Goal: Information Seeking & Learning: Learn about a topic

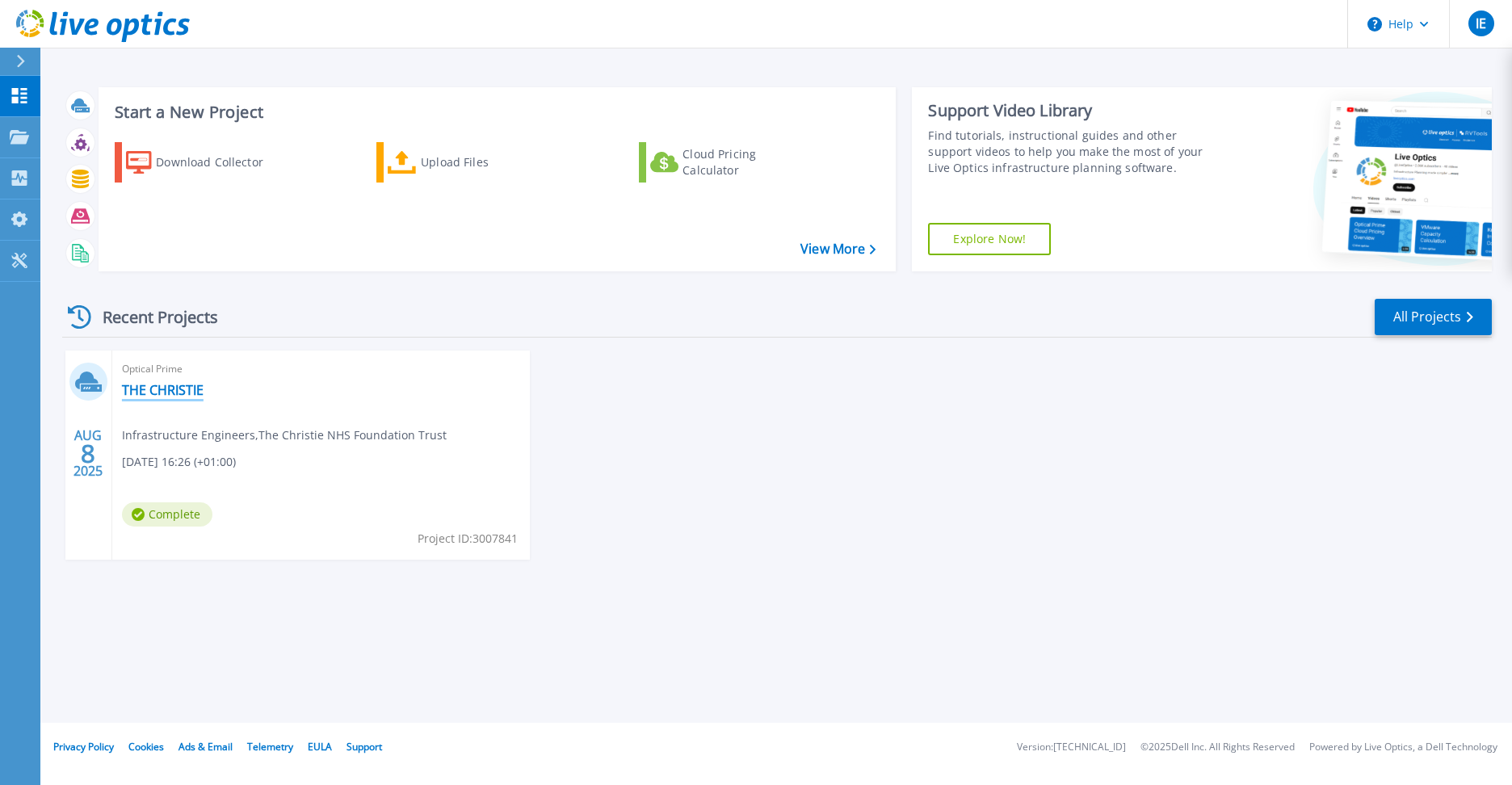
click at [172, 391] on link "THE CHRISTIE" at bounding box center [163, 390] width 81 height 16
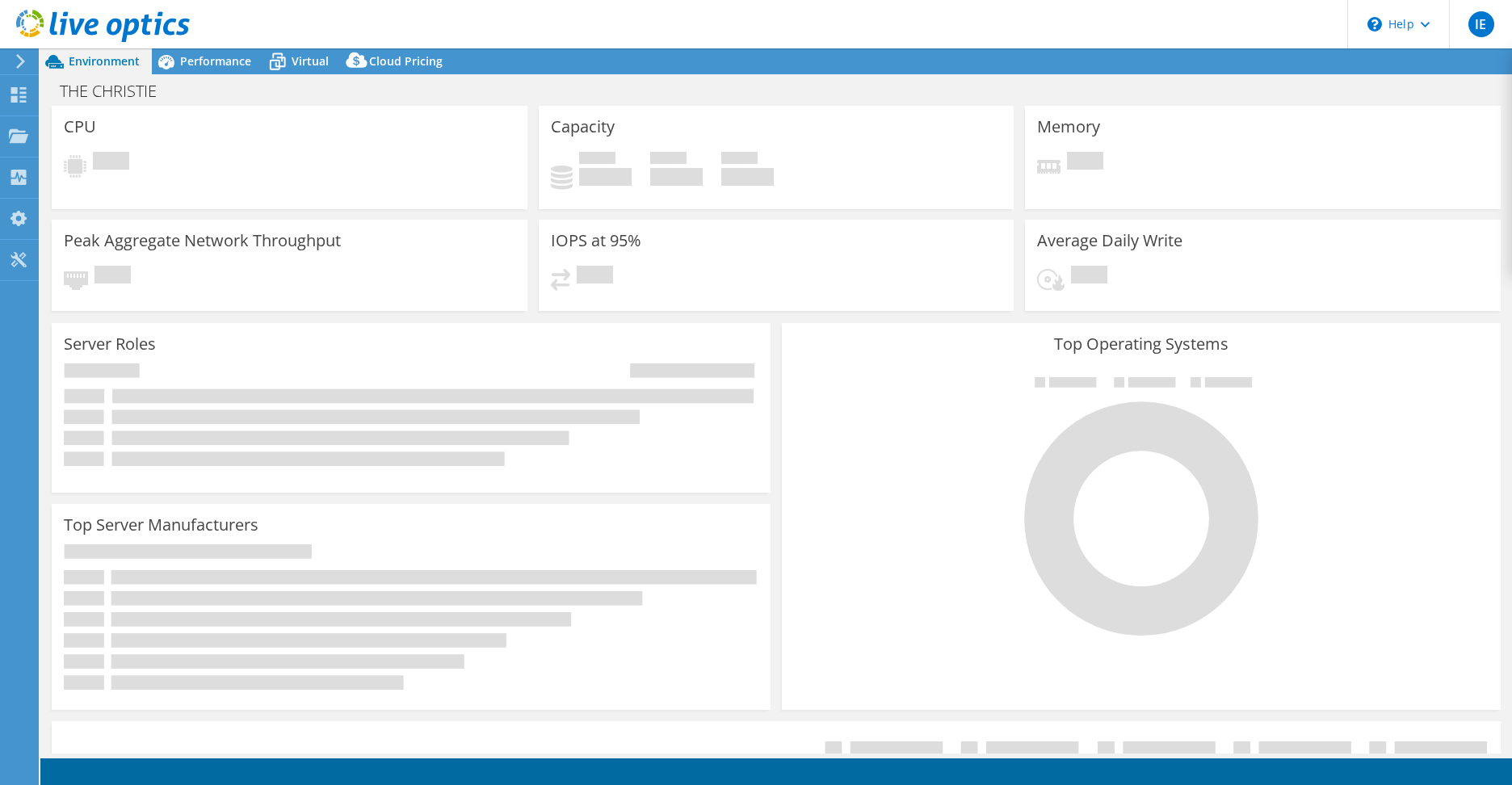
select select "EULondon"
select select "GBP"
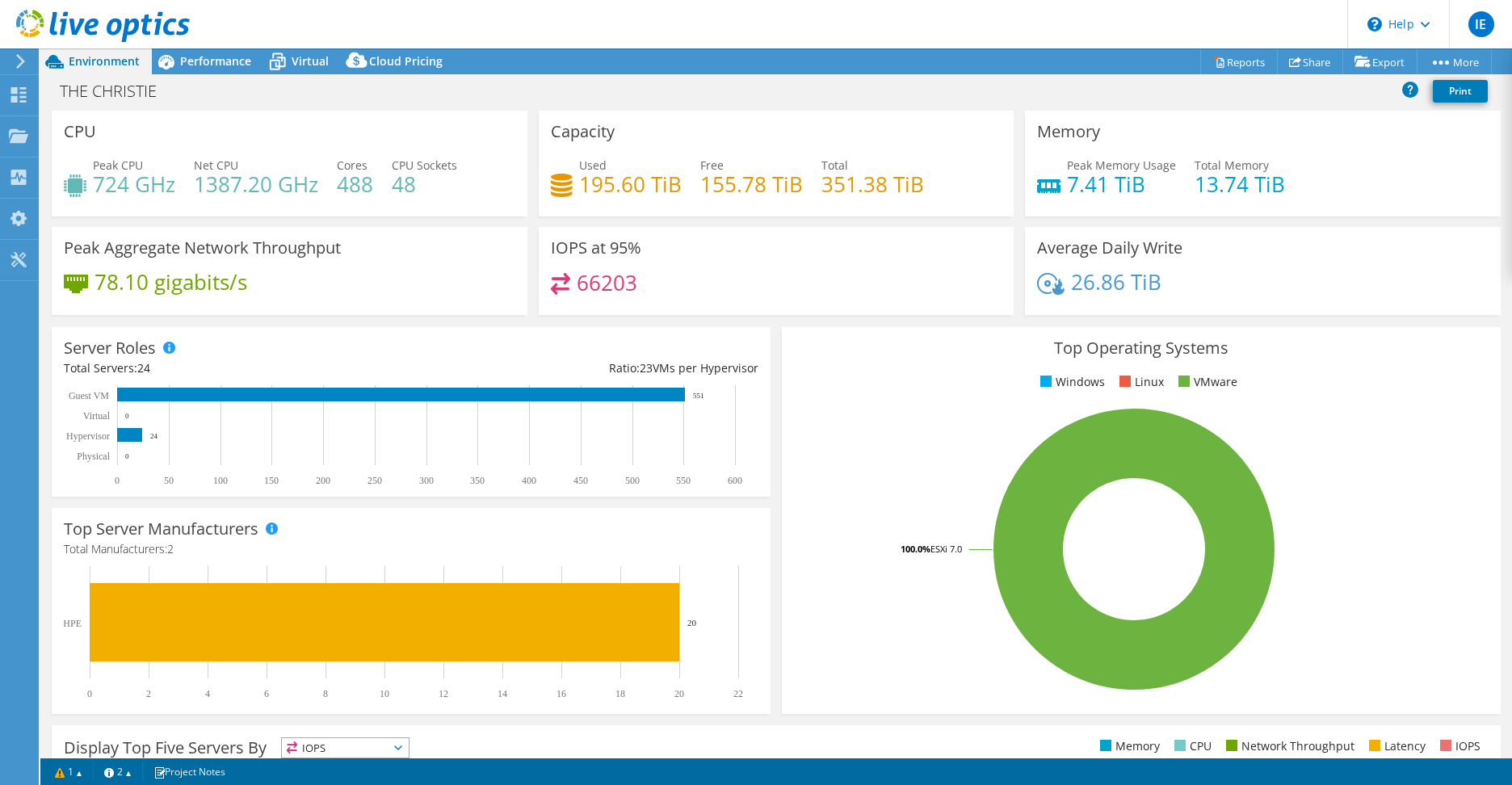
scroll to position [293, 0]
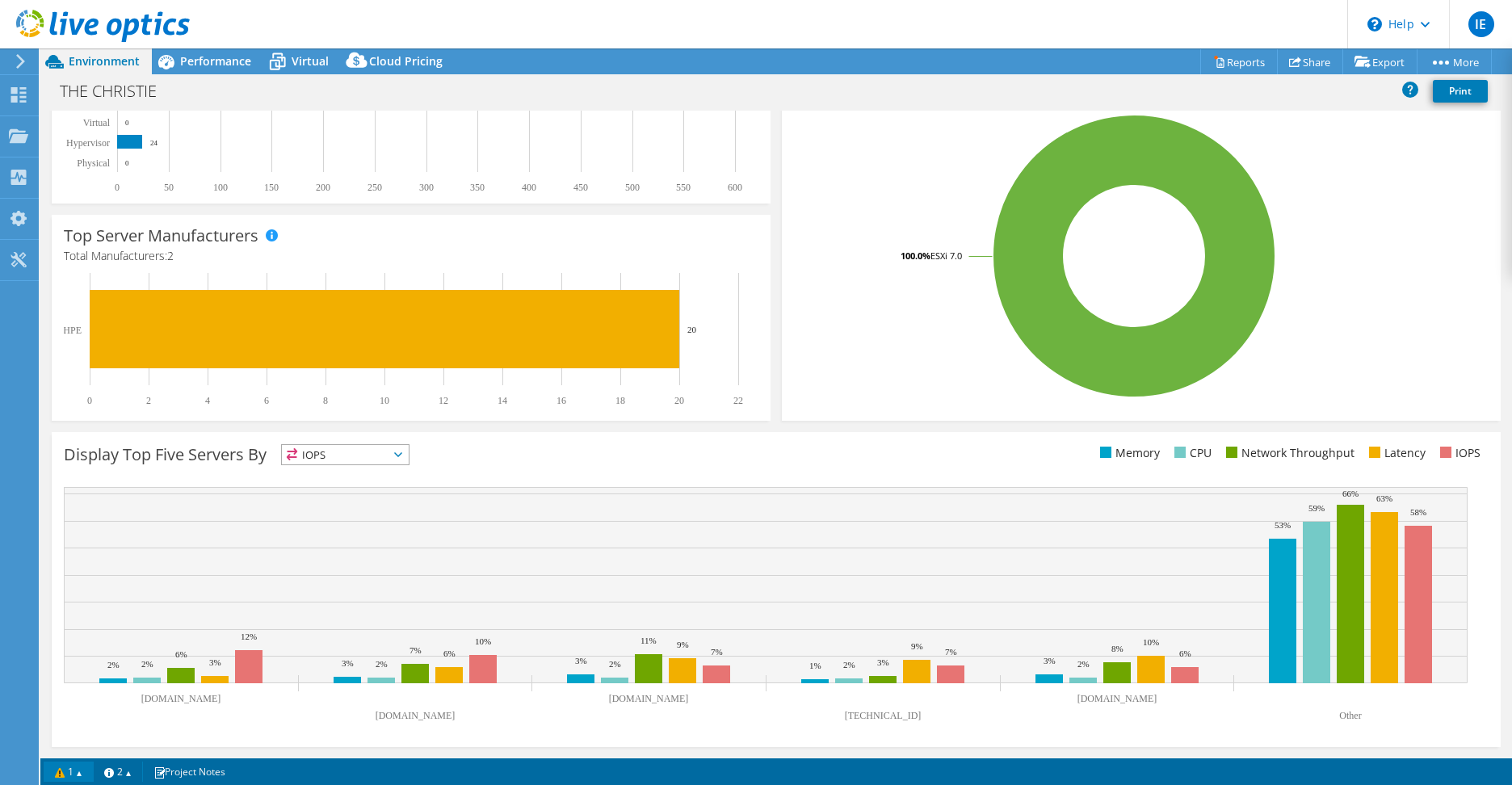
click at [86, 769] on link "1" at bounding box center [68, 771] width 50 height 20
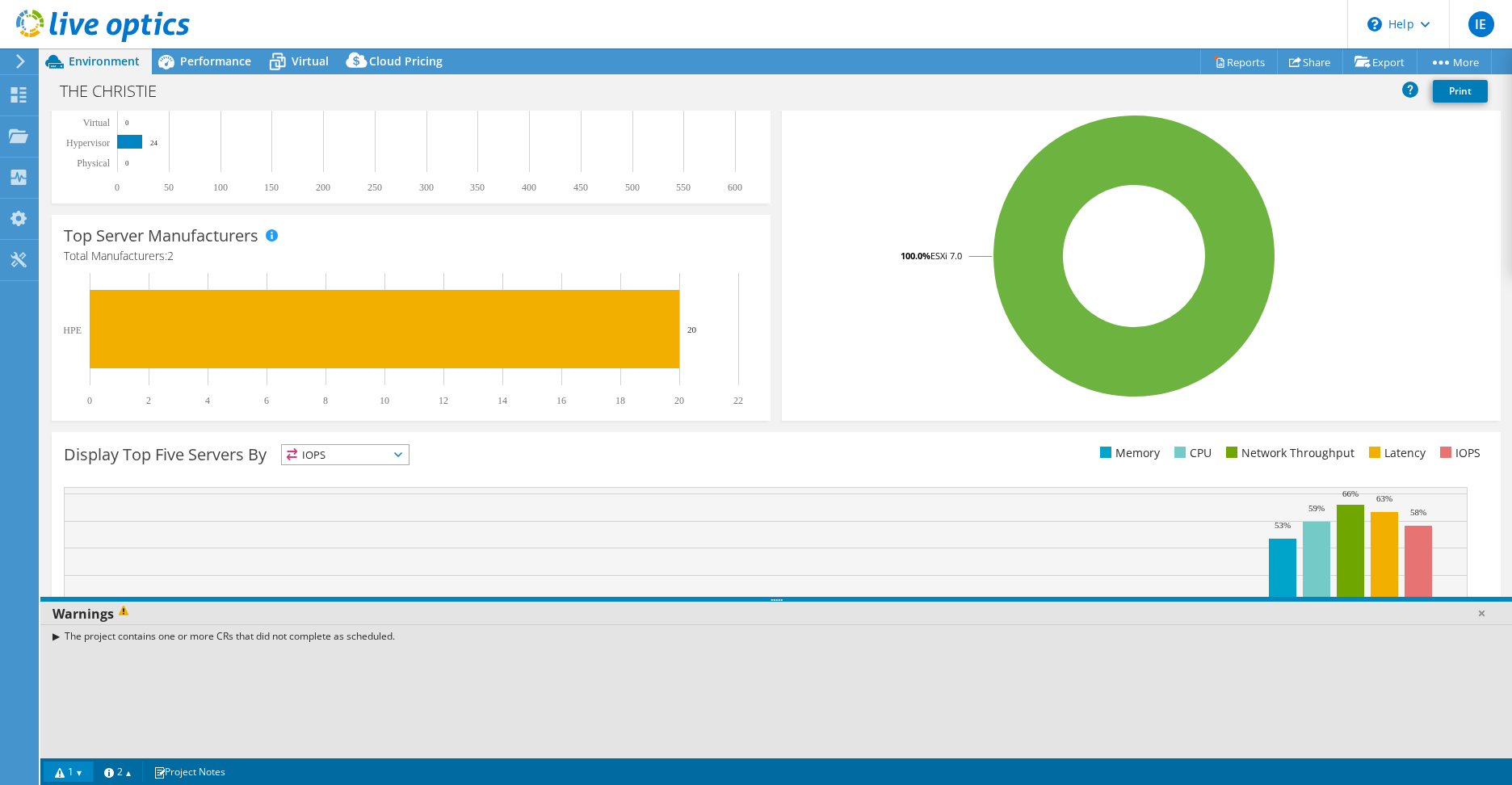
click at [55, 639] on div "The project contains one or more CRs that did not complete as scheduled." at bounding box center [776, 636] width 1471 height 23
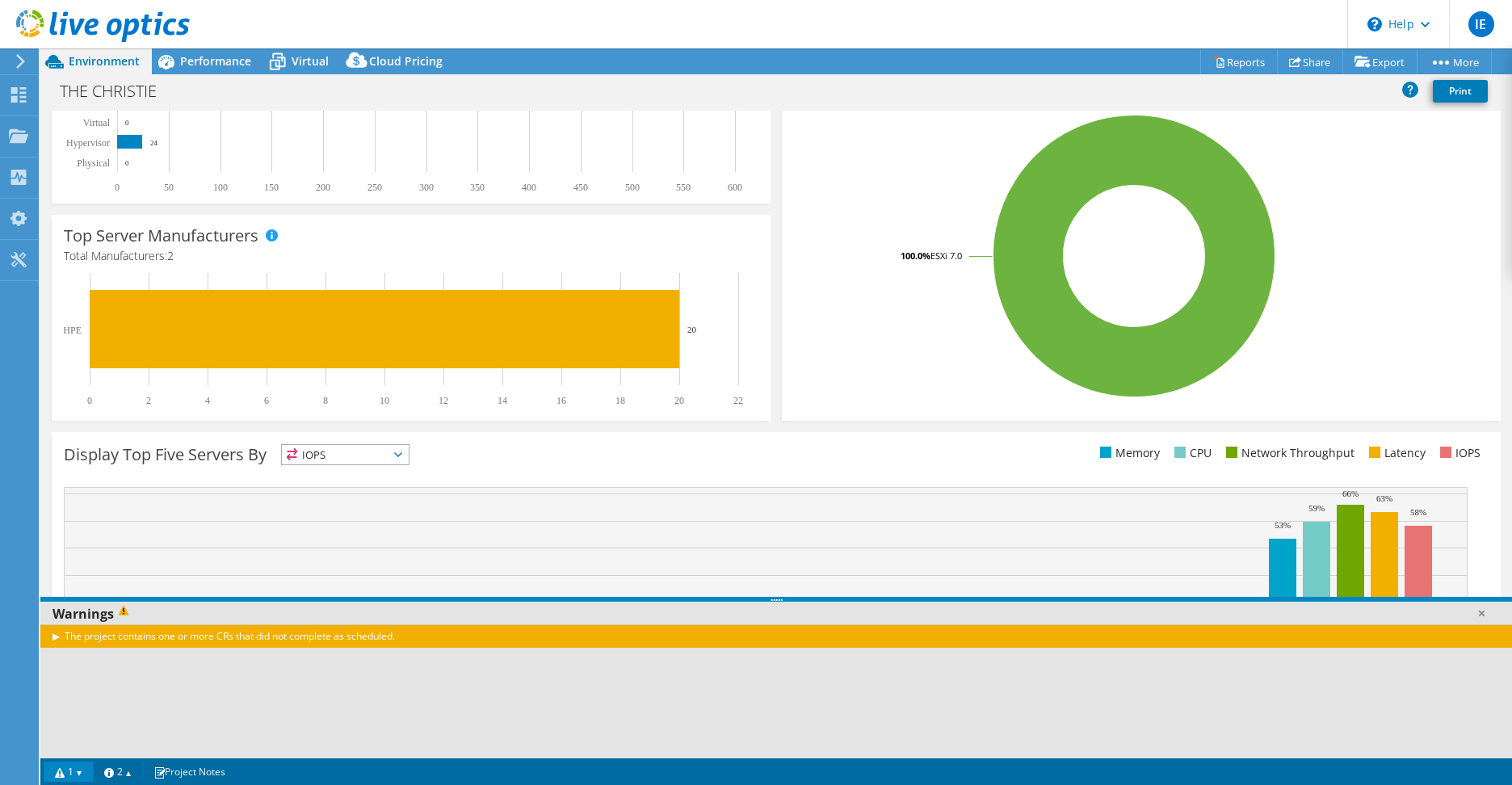
click at [50, 635] on div "The project contains one or more CRs that did not complete as scheduled." at bounding box center [776, 636] width 1471 height 23
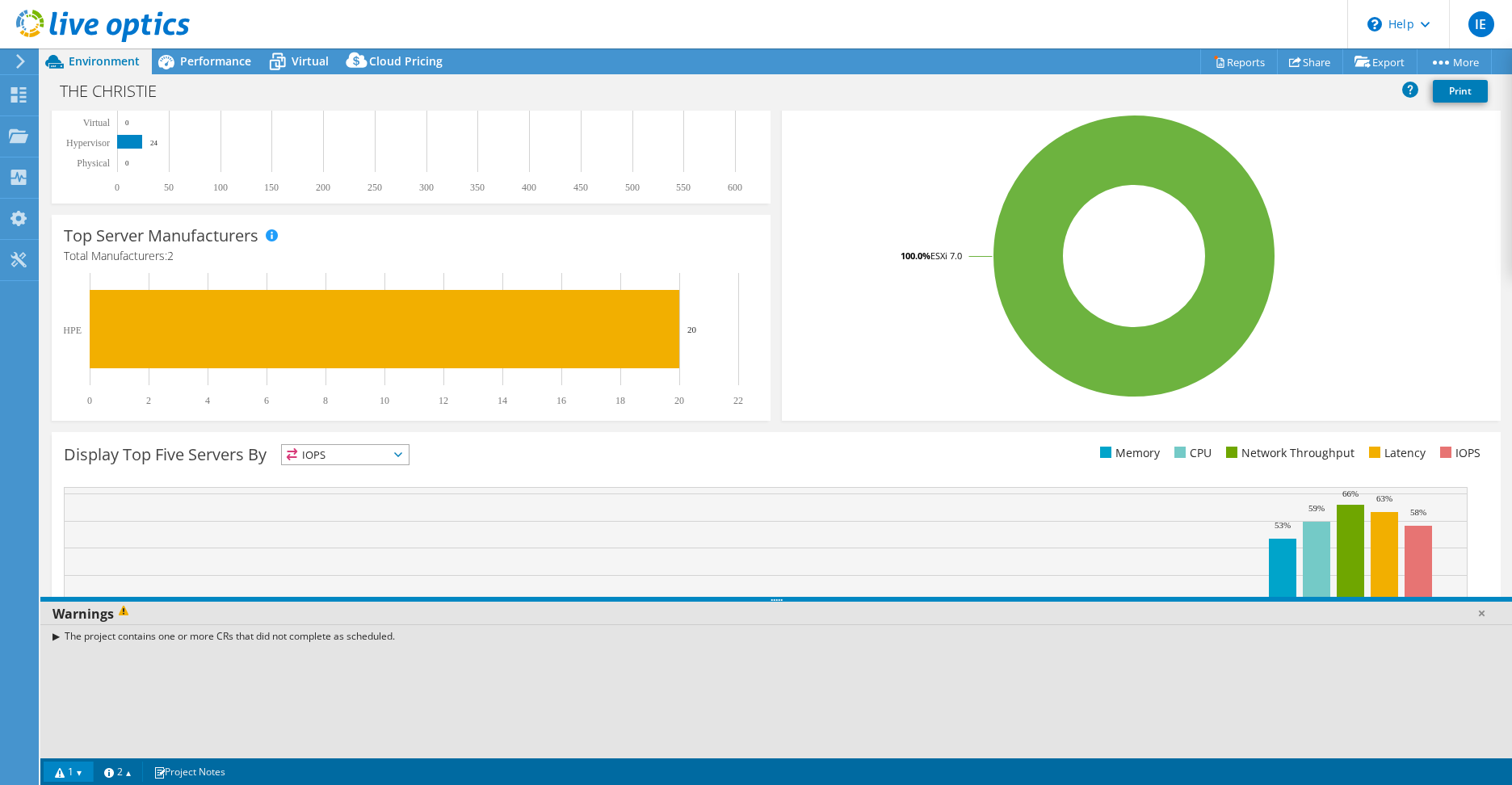
click at [54, 633] on div "The project contains one or more CRs that did not complete as scheduled." at bounding box center [776, 636] width 1471 height 23
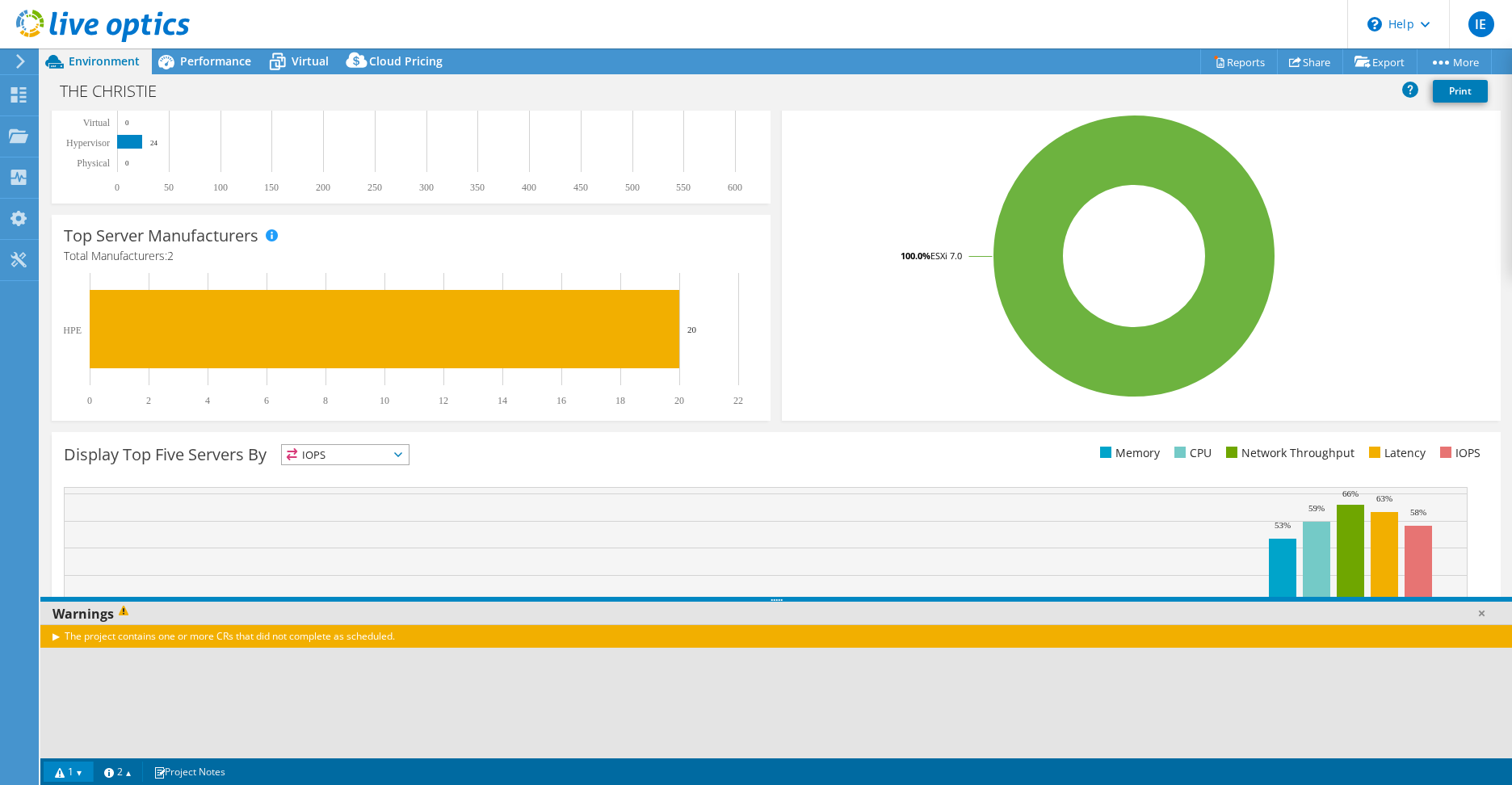
click at [54, 633] on div "The project contains one or more CRs that did not complete as scheduled." at bounding box center [776, 636] width 1471 height 23
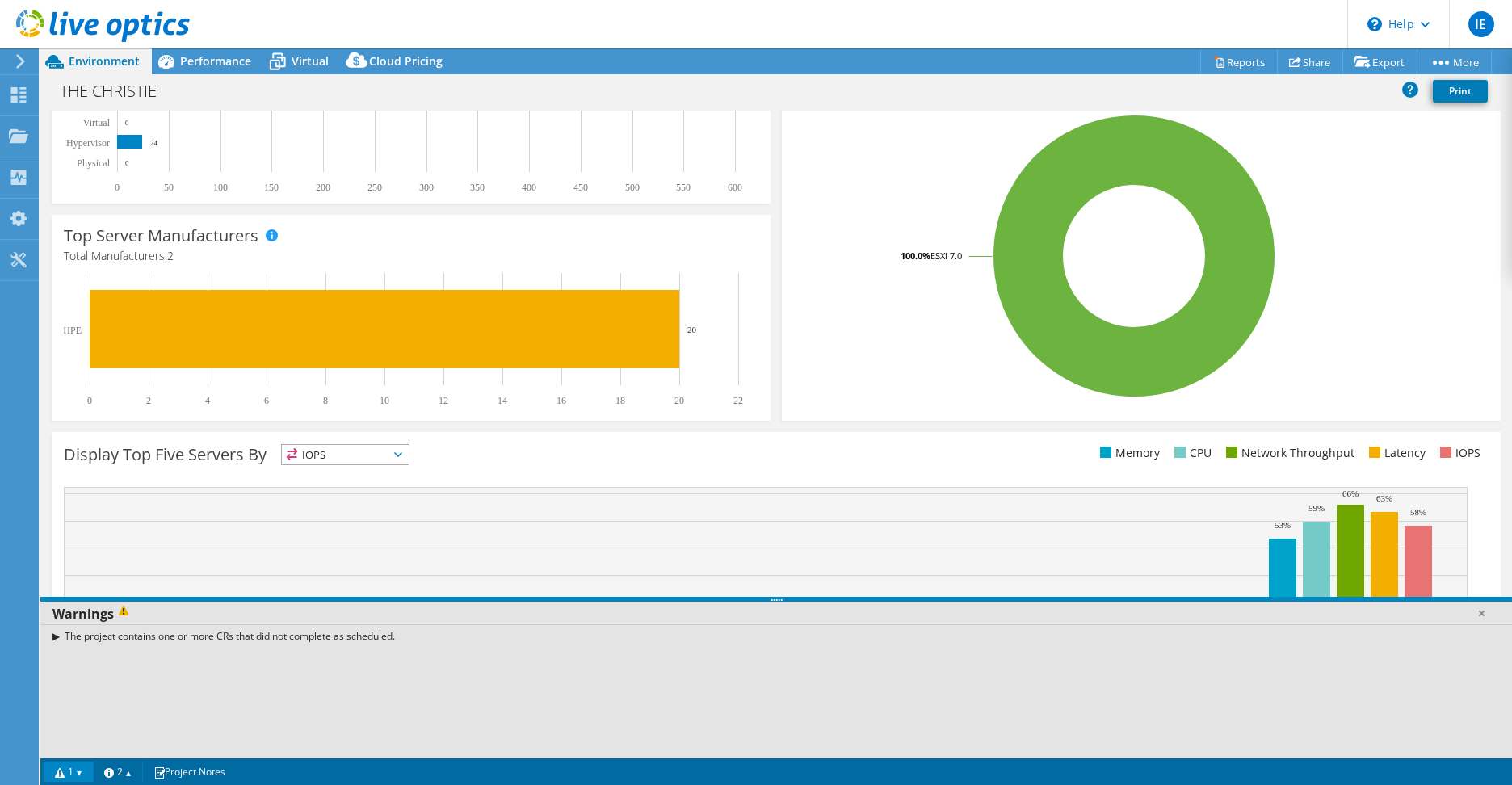
click at [203, 704] on div "The project contains one or more CRs that did not complete as scheduled." at bounding box center [776, 691] width 1471 height 134
click at [130, 769] on link "2" at bounding box center [117, 771] width 50 height 20
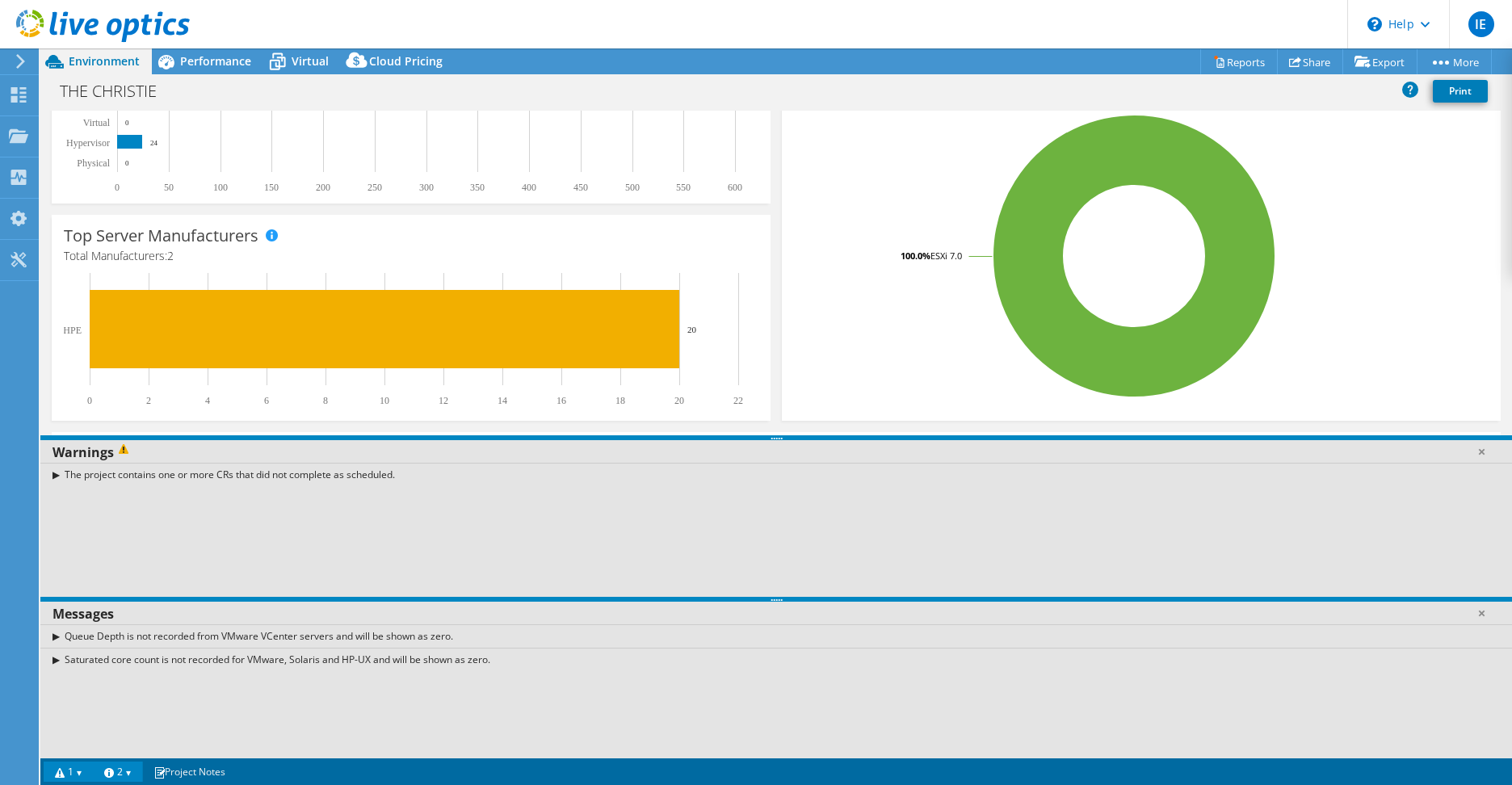
click at [130, 769] on link "2" at bounding box center [117, 771] width 50 height 20
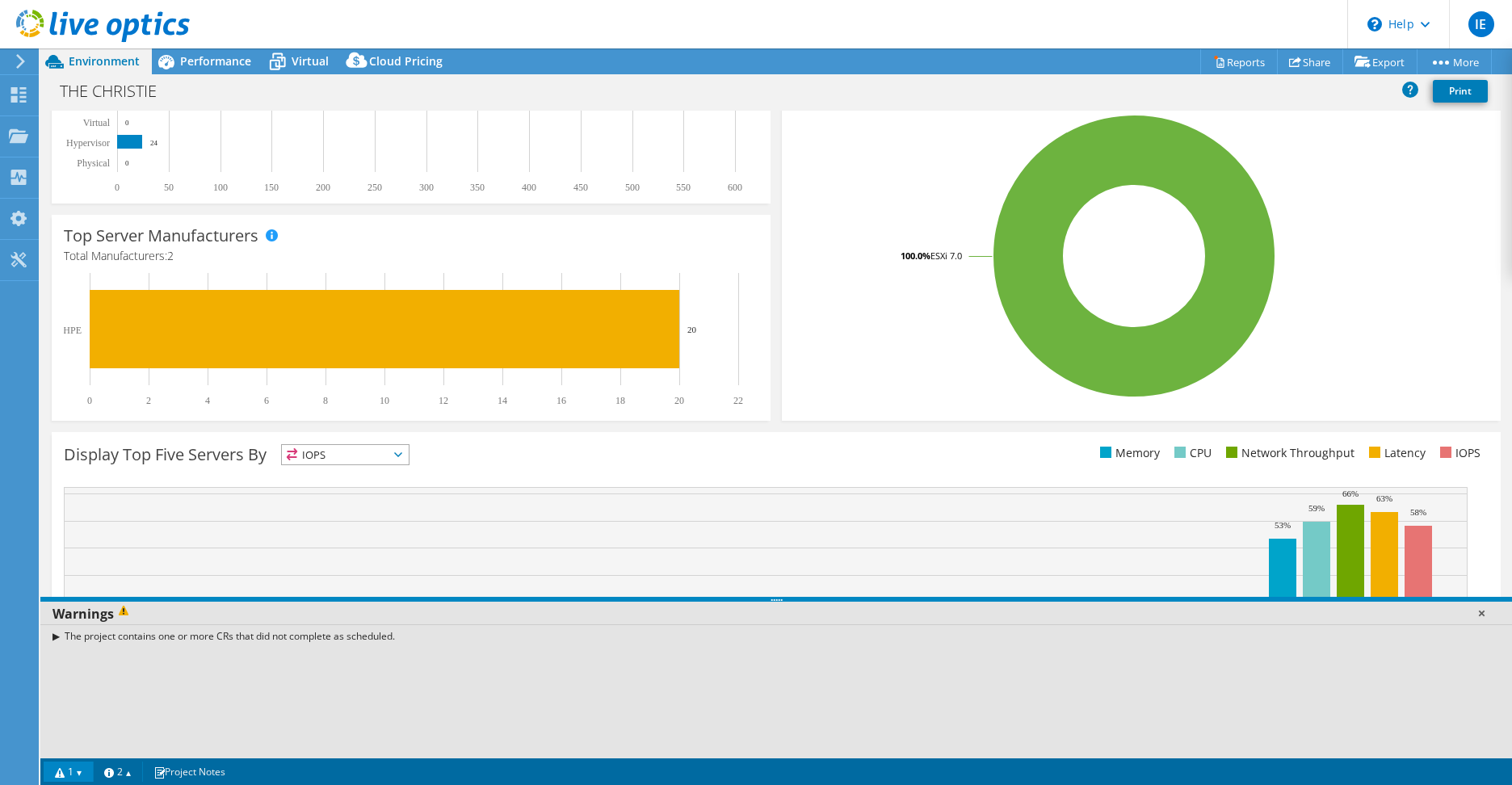
click at [1480, 613] on link at bounding box center [1481, 612] width 16 height 16
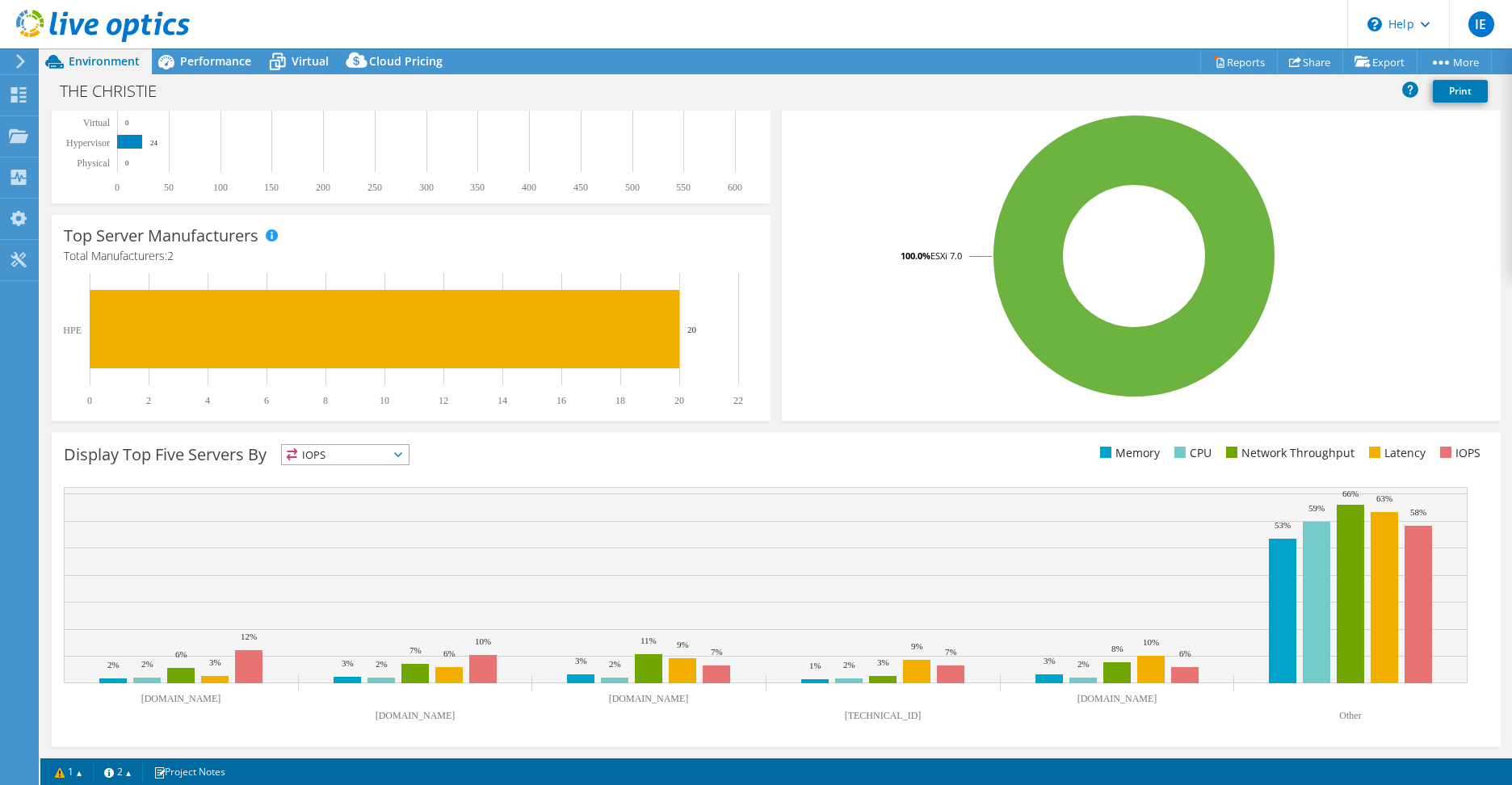
scroll to position [0, 0]
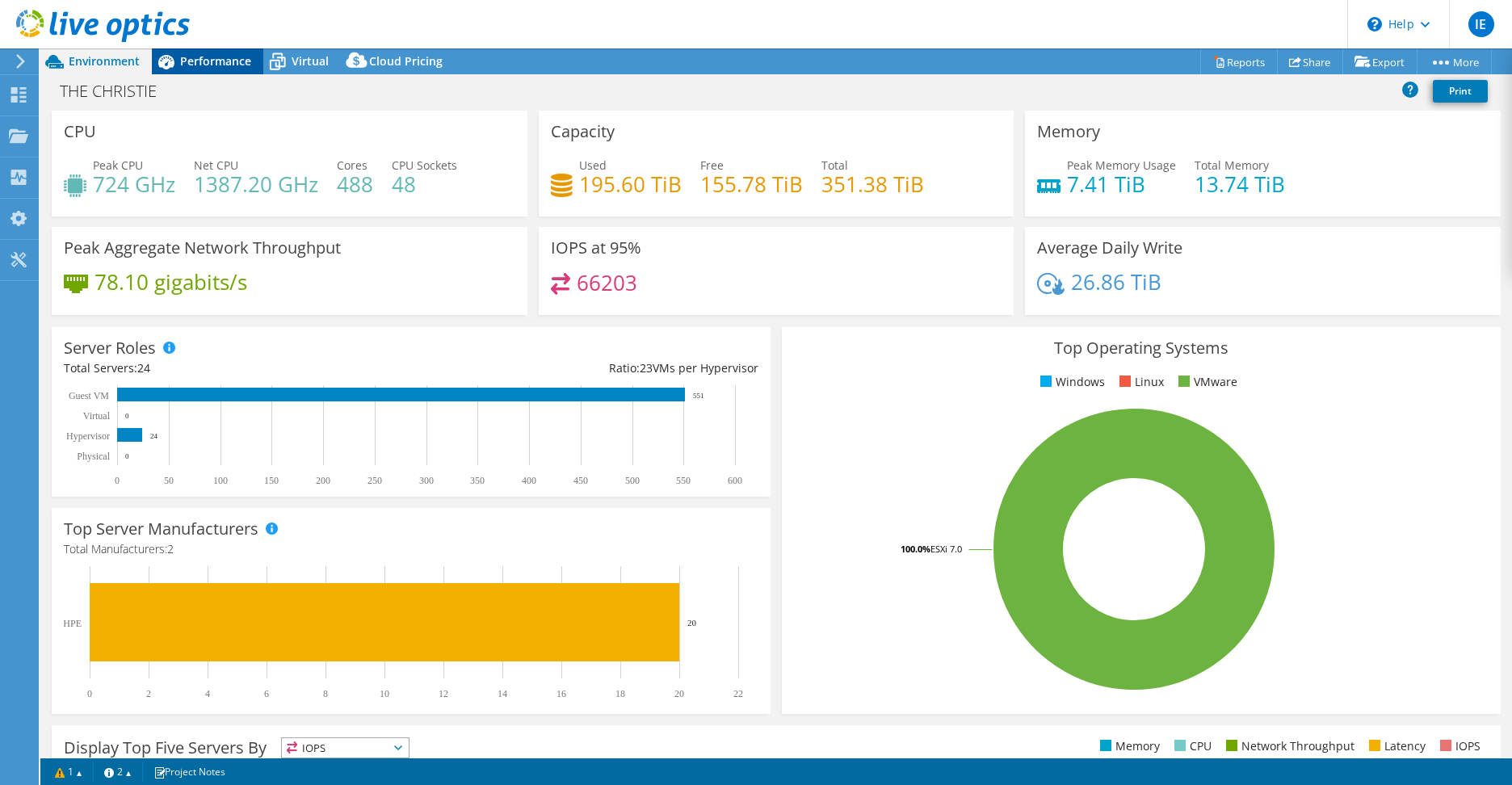
click at [216, 57] on span "Performance" at bounding box center [215, 61] width 71 height 15
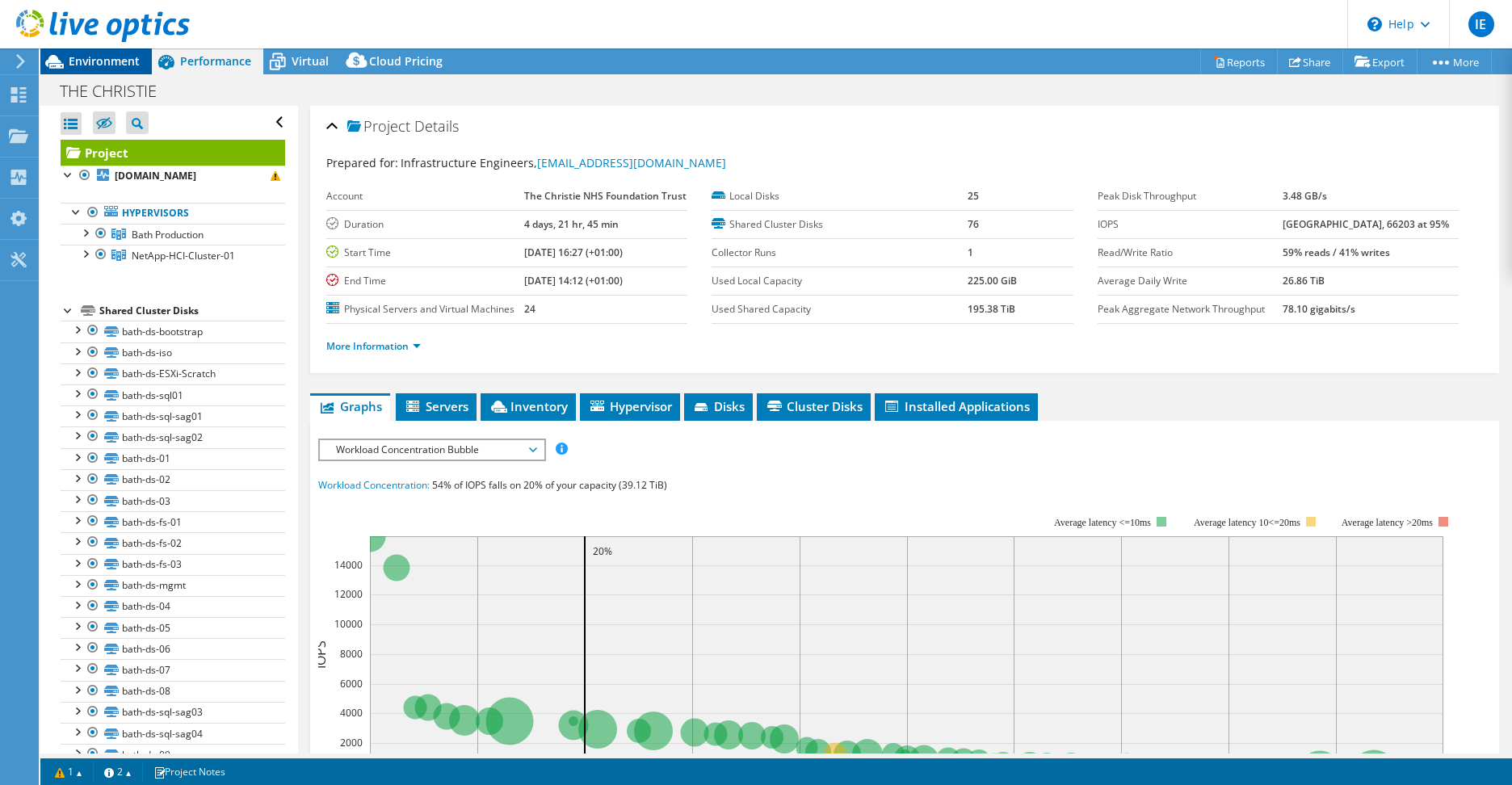
click at [95, 54] on span "Environment" at bounding box center [104, 61] width 71 height 15
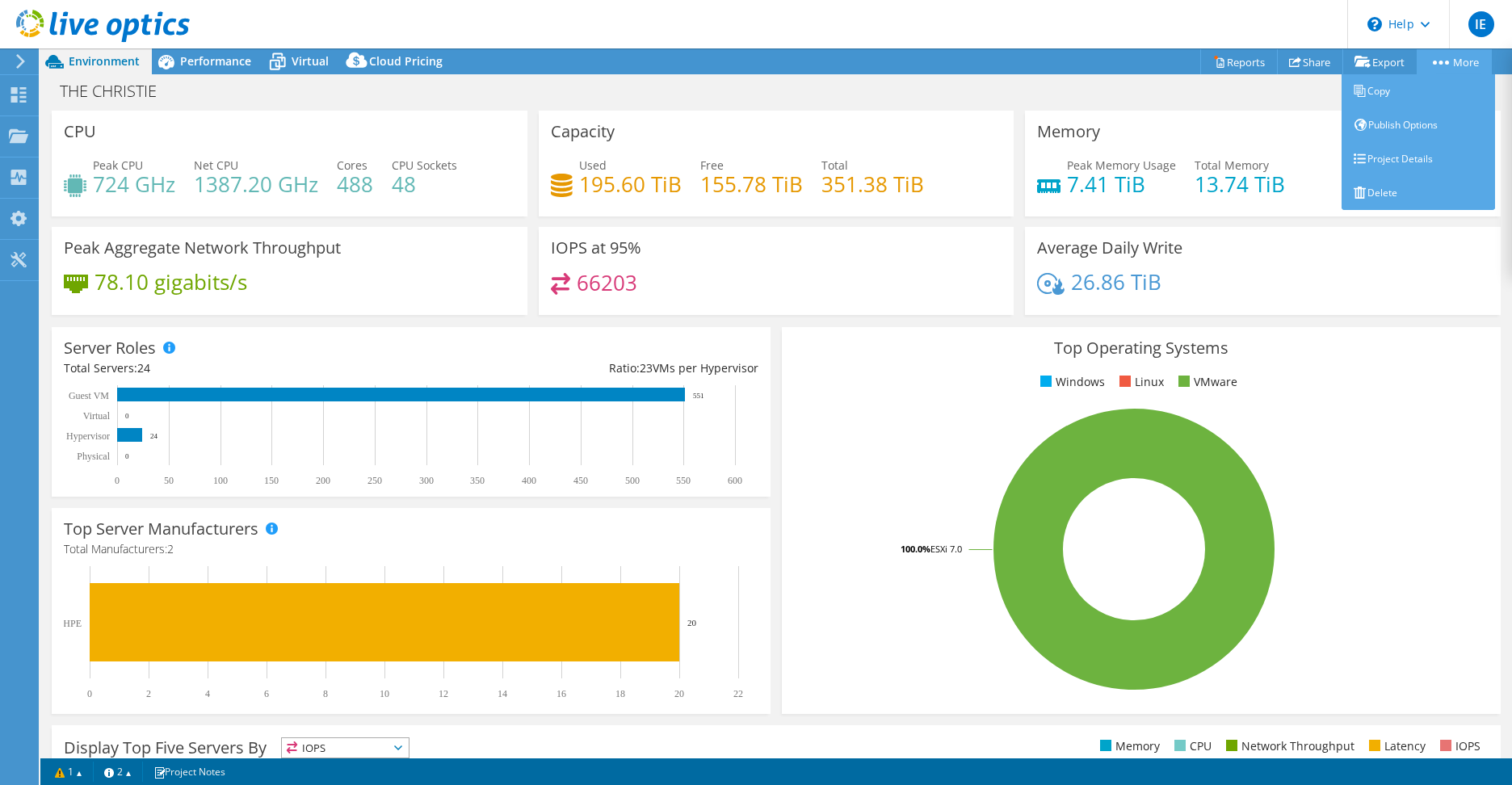
click at [1433, 64] on link "More" at bounding box center [1453, 62] width 75 height 25
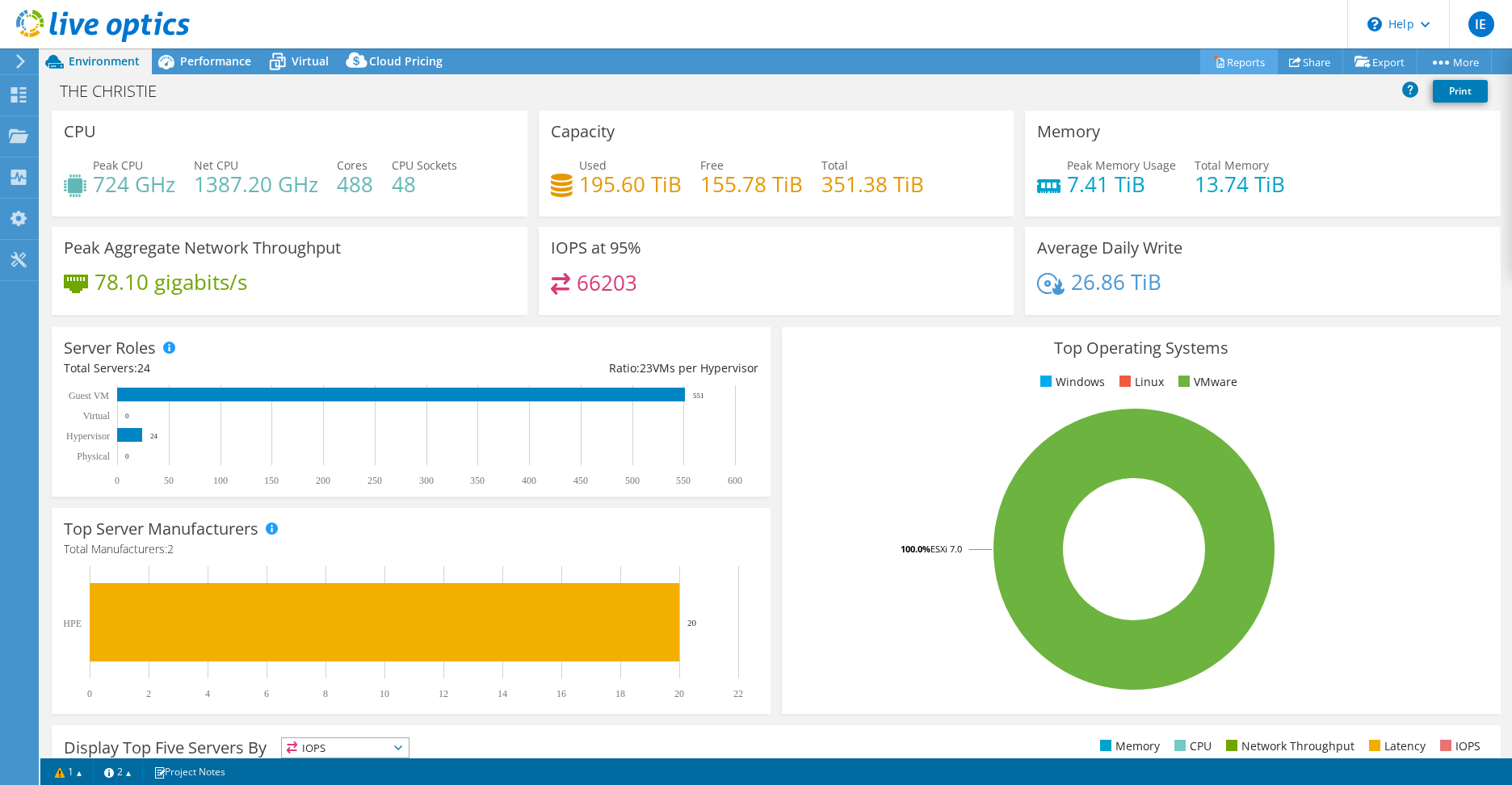
click at [1213, 58] on icon at bounding box center [1218, 61] width 12 height 12
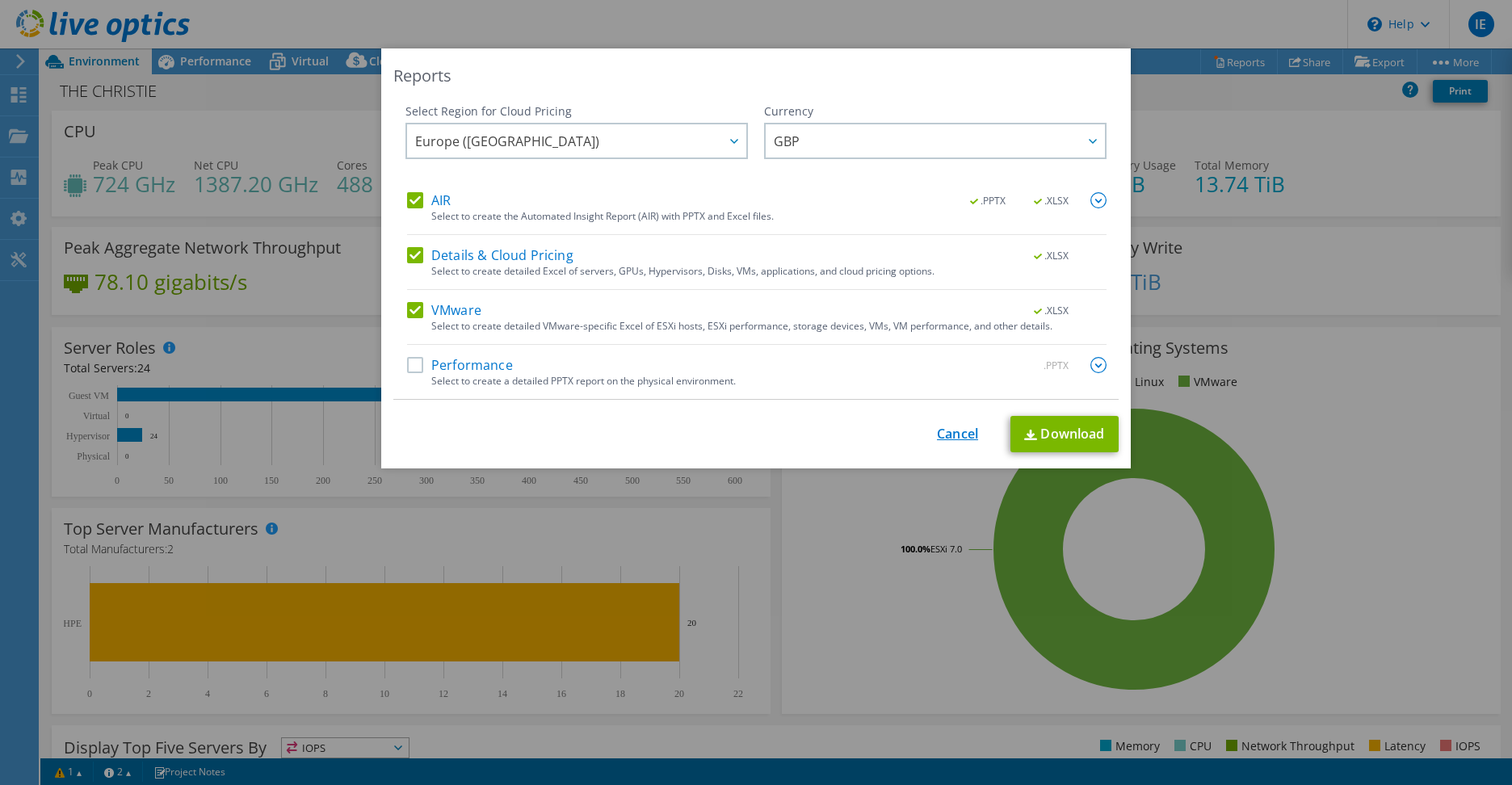
click at [963, 435] on link "Cancel" at bounding box center [958, 434] width 42 height 15
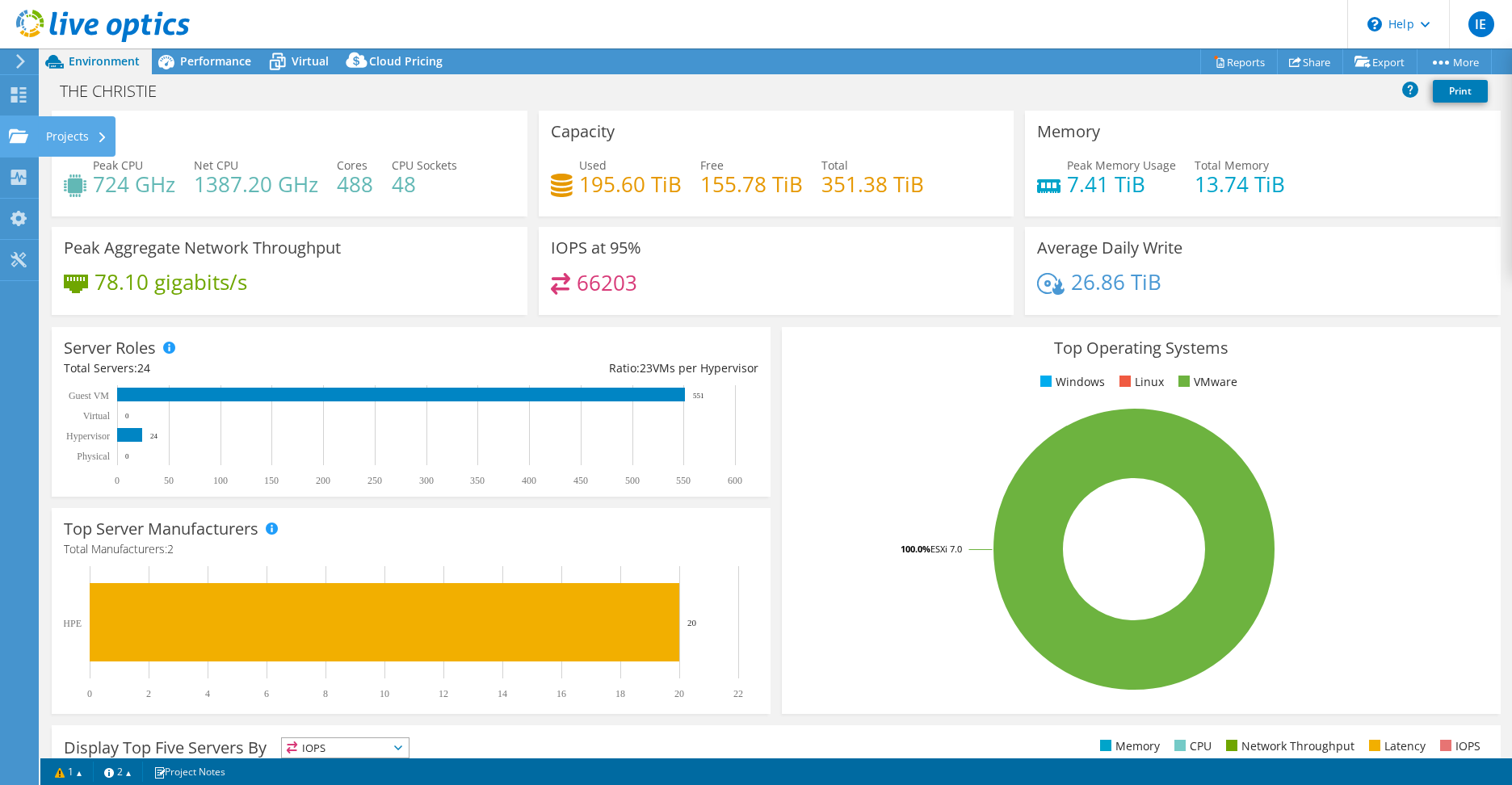
click at [19, 142] on use at bounding box center [18, 135] width 19 height 14
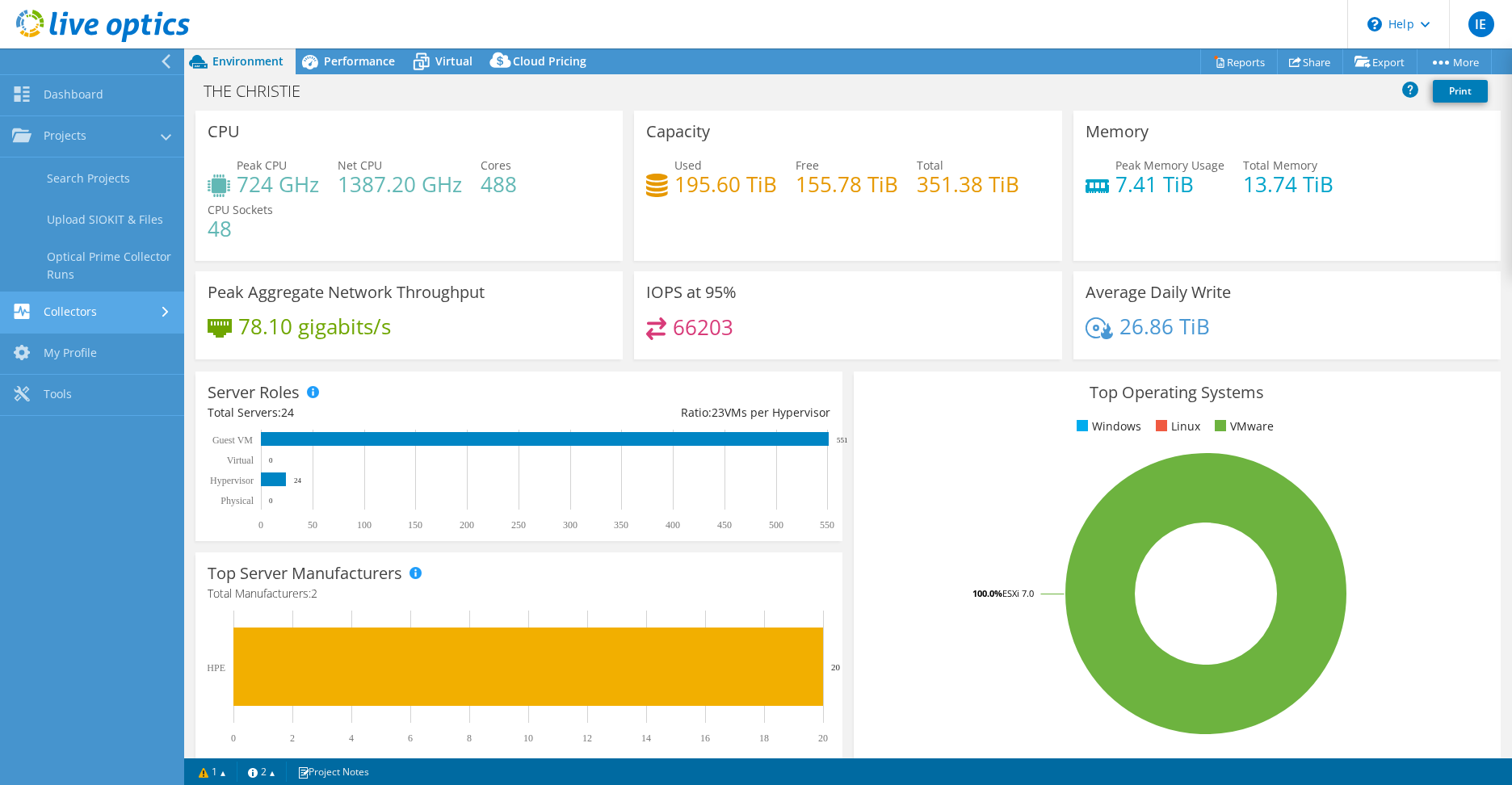
click at [97, 296] on link "Collectors" at bounding box center [92, 313] width 184 height 42
click at [72, 464] on nav "Dashboard Projects Search Projects Upload SIOKIT & Files Optical Prime Collecto…" at bounding box center [92, 416] width 184 height 736
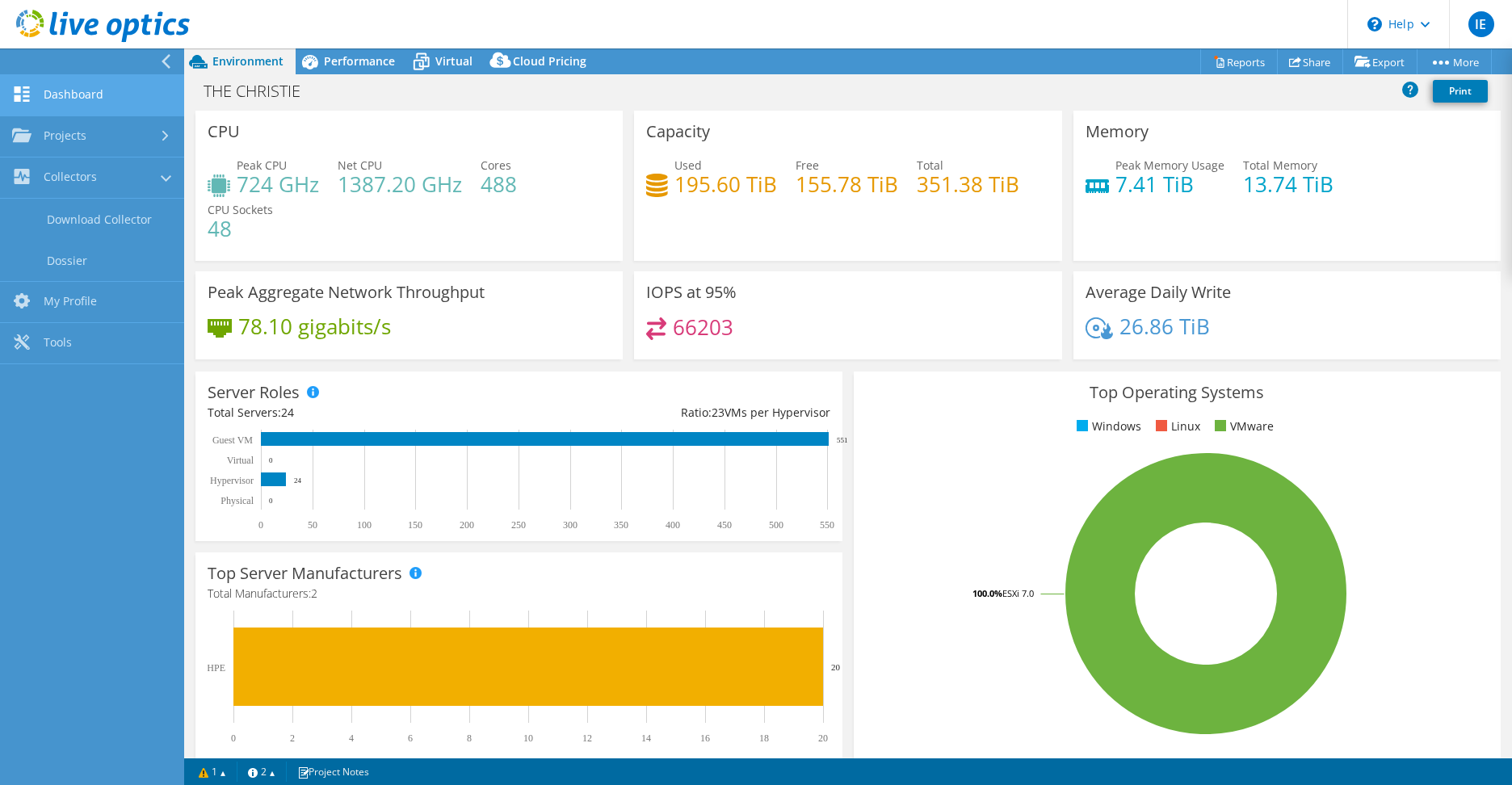
click at [70, 87] on link "Dashboard" at bounding box center [92, 96] width 184 height 42
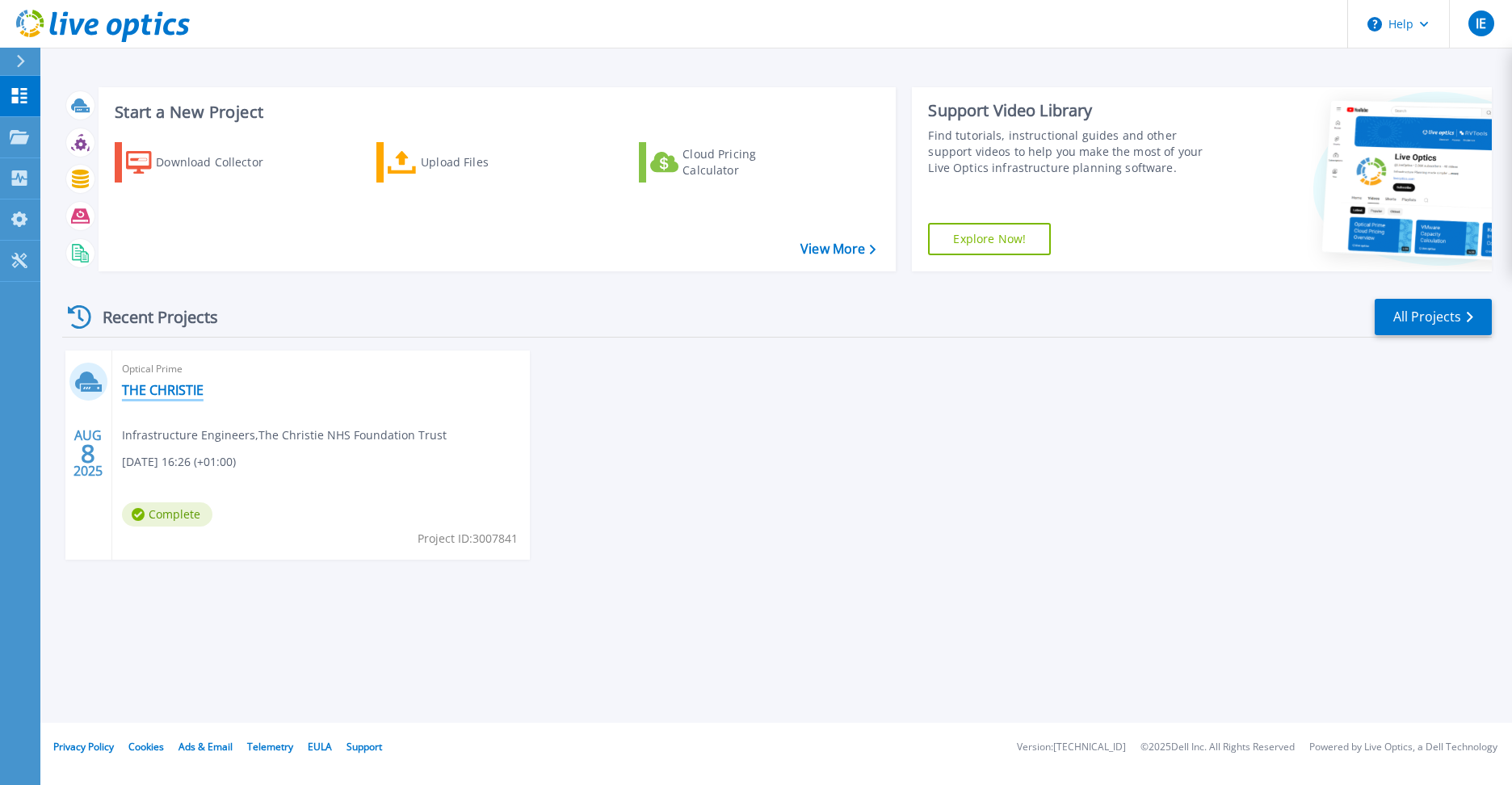
click at [149, 388] on link "THE CHRISTIE" at bounding box center [163, 390] width 81 height 16
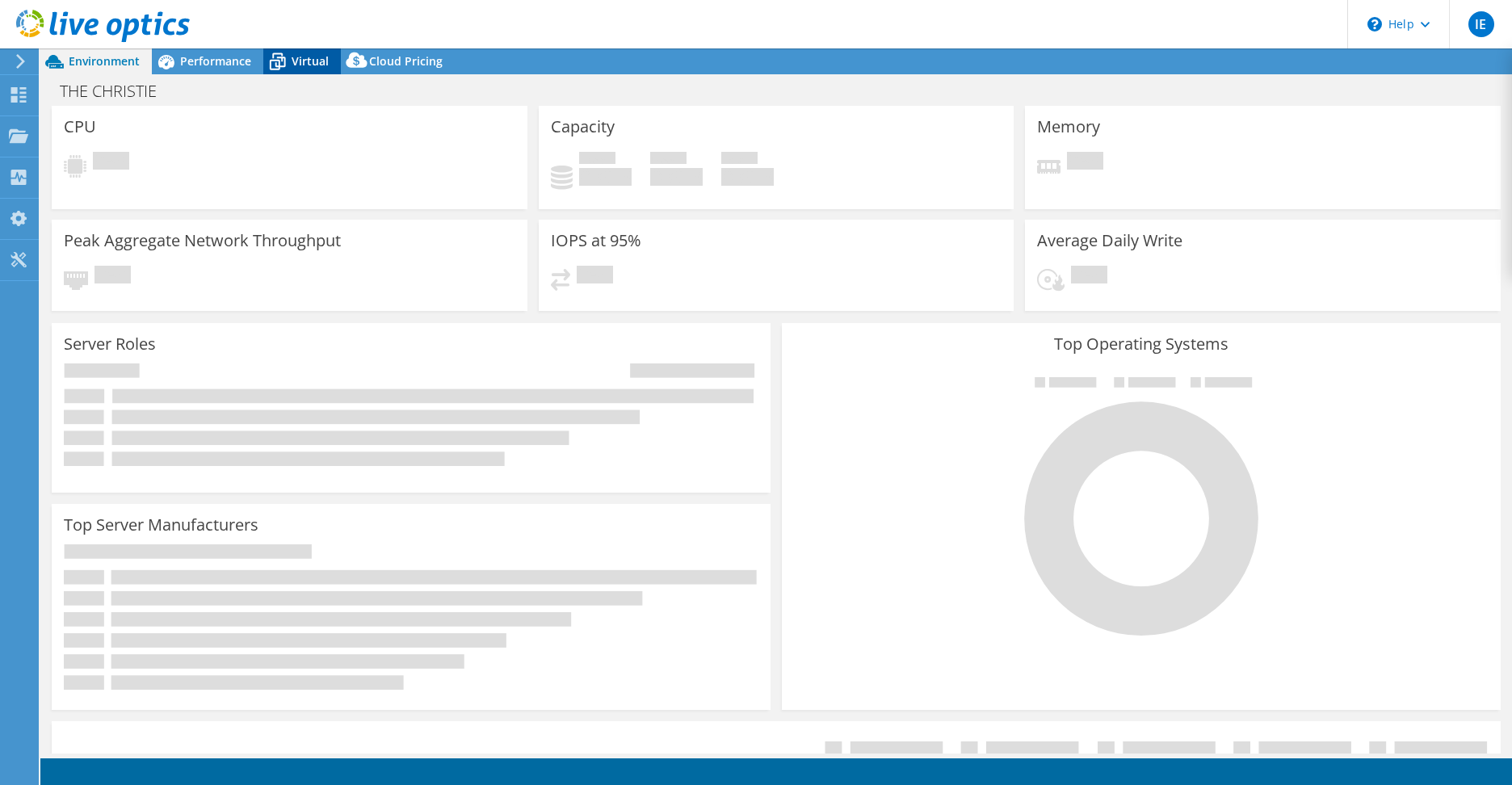
select select "EULondon"
select select "GBP"
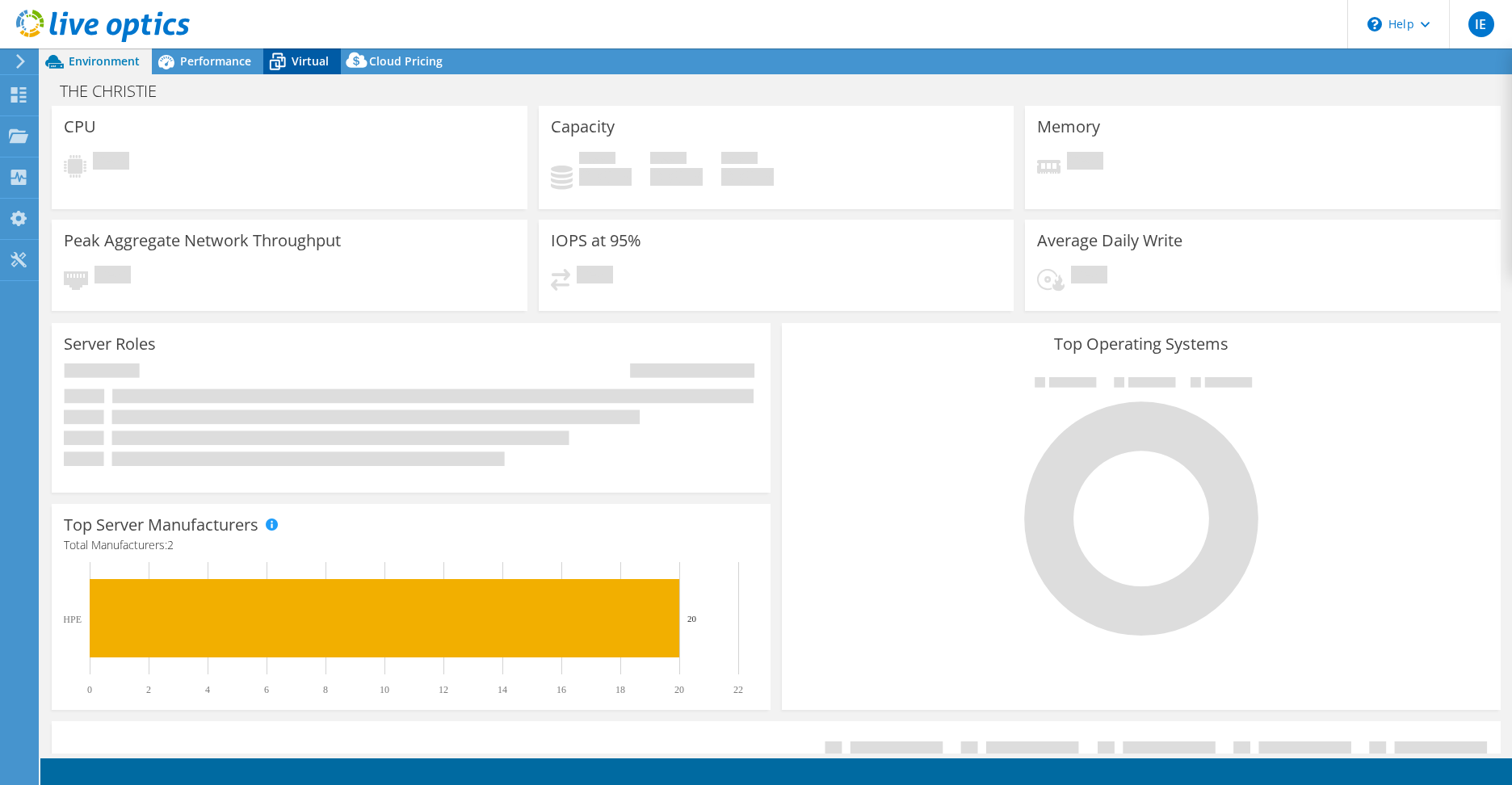
click at [292, 56] on span "Virtual" at bounding box center [310, 61] width 37 height 15
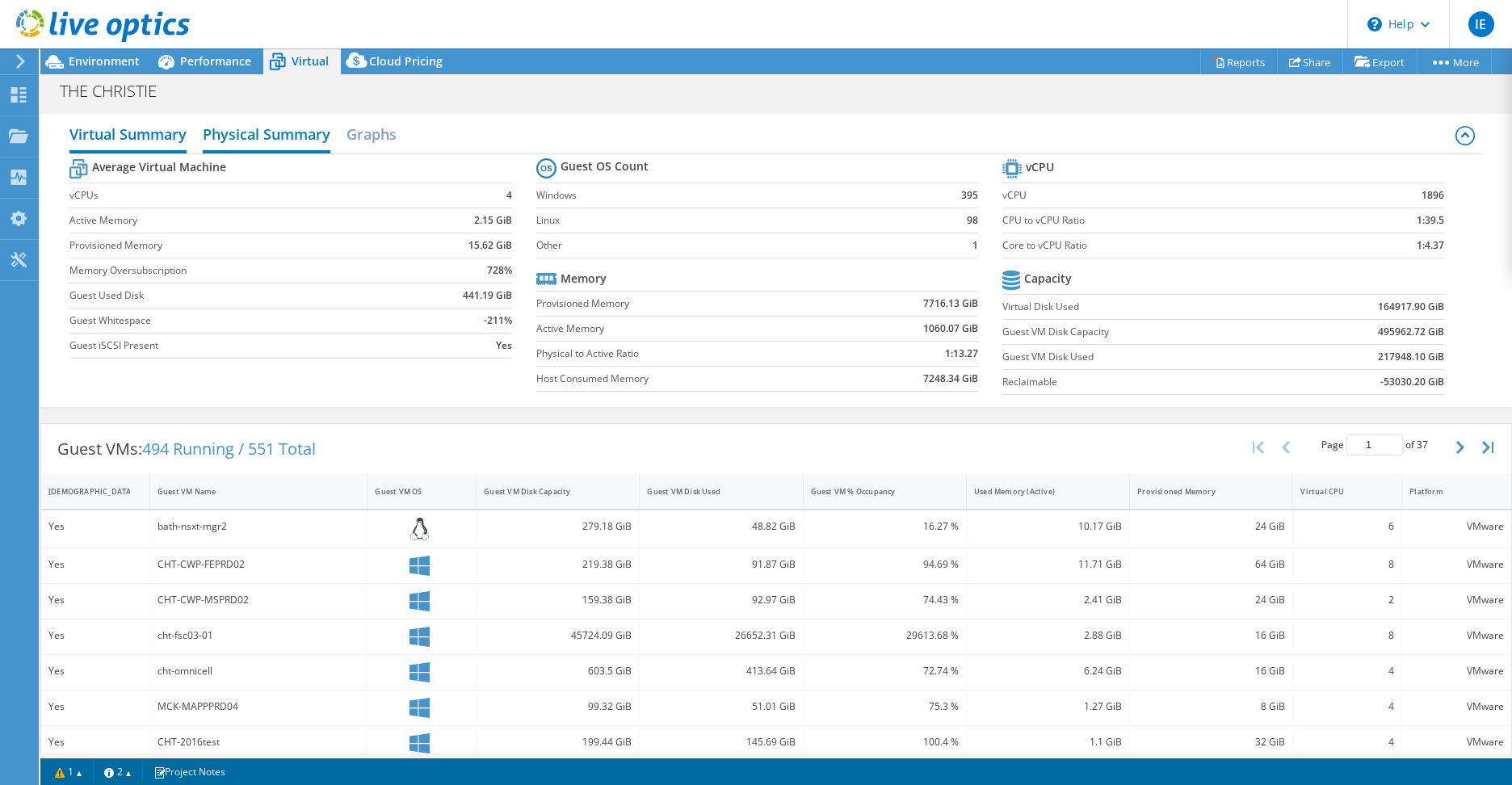
click at [309, 130] on h2 "Physical Summary" at bounding box center [266, 135] width 127 height 35
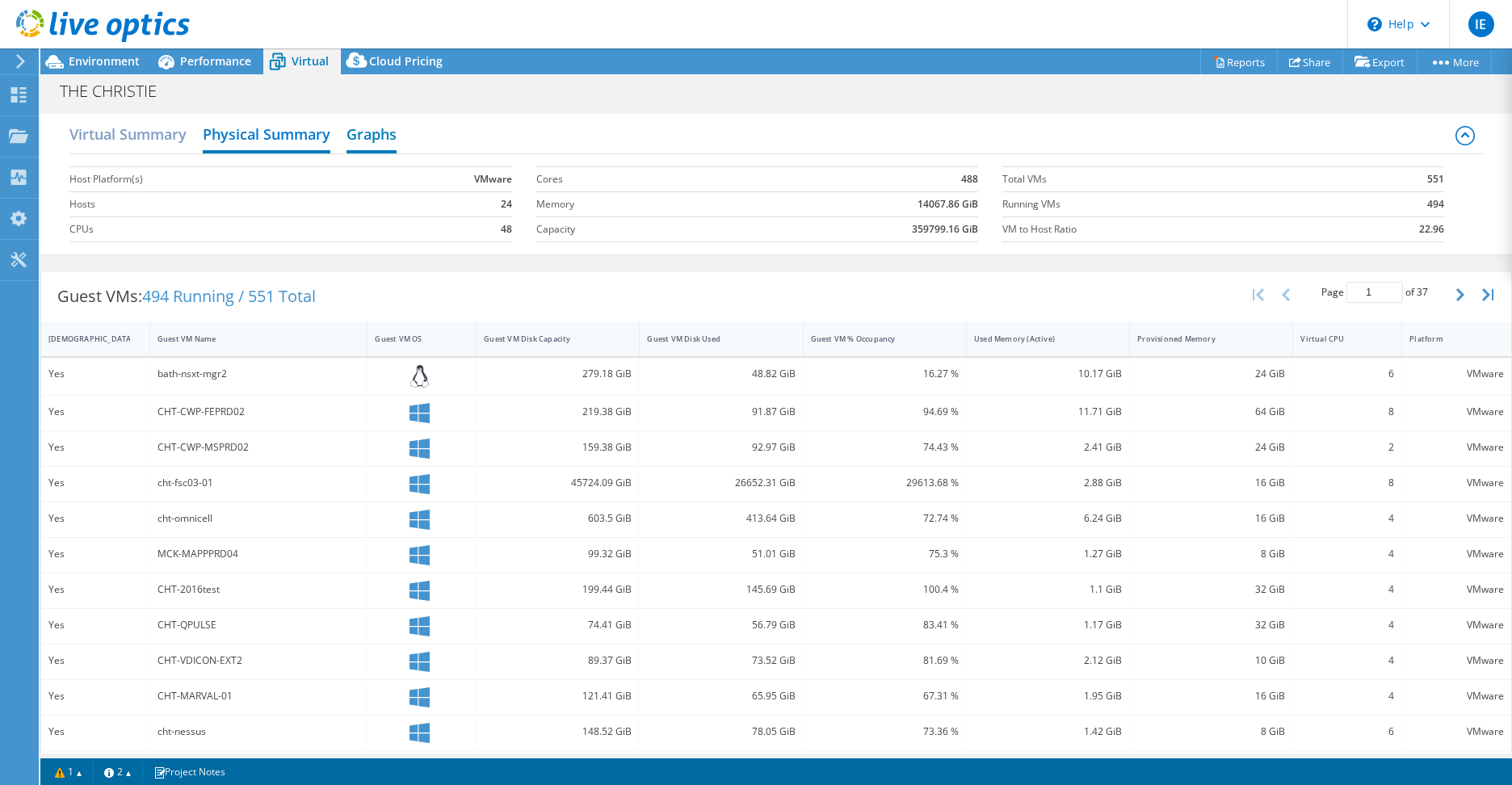
click at [385, 139] on h2 "Graphs" at bounding box center [371, 135] width 50 height 35
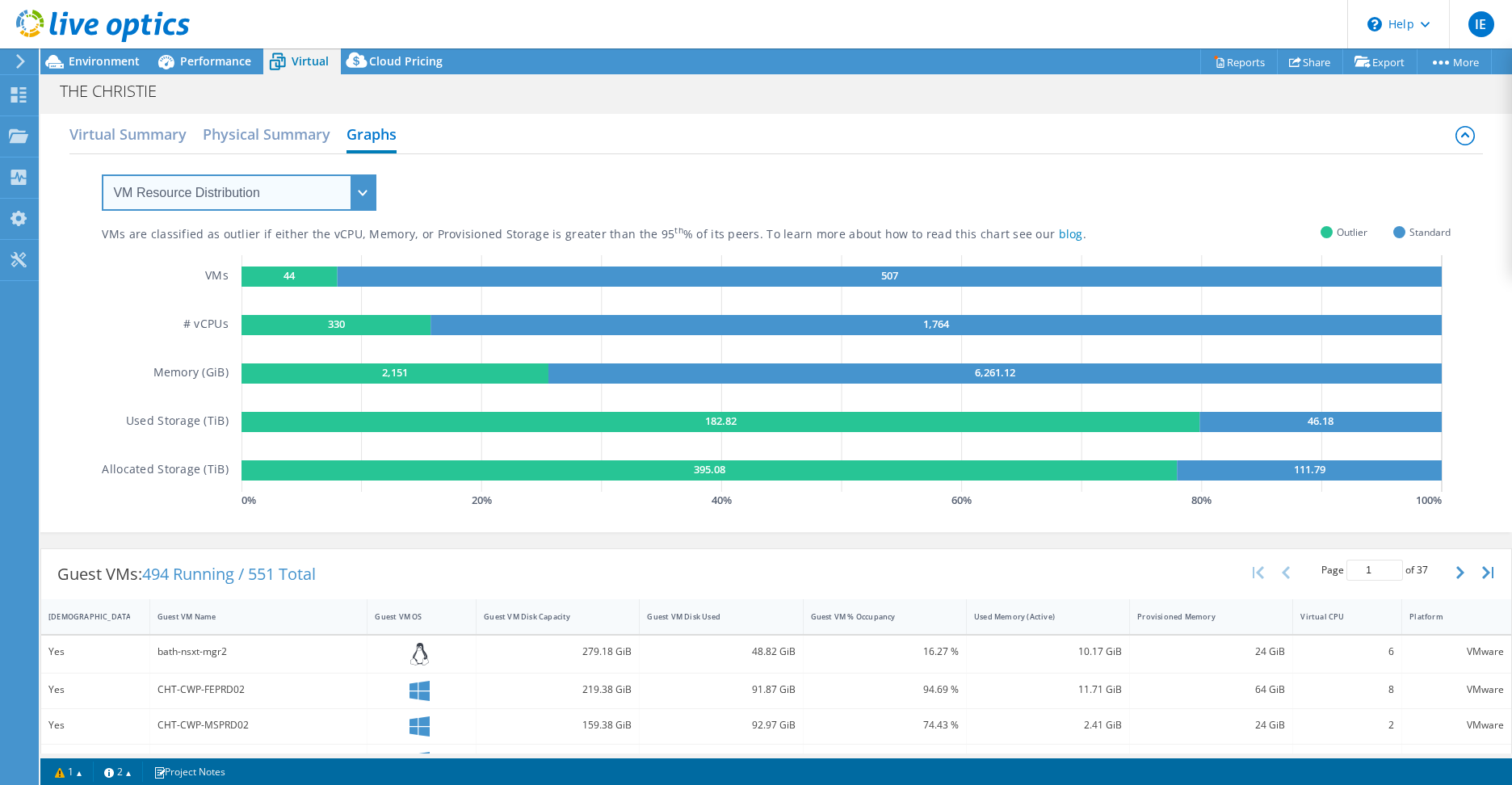
click at [201, 191] on select "VM Resource Distribution Provisioning Contrast Over Provisioning" at bounding box center [239, 192] width 275 height 36
select select "Over Provisioning"
click at [102, 174] on select "VM Resource Distribution Provisioning Contrast Over Provisioning" at bounding box center [239, 192] width 275 height 36
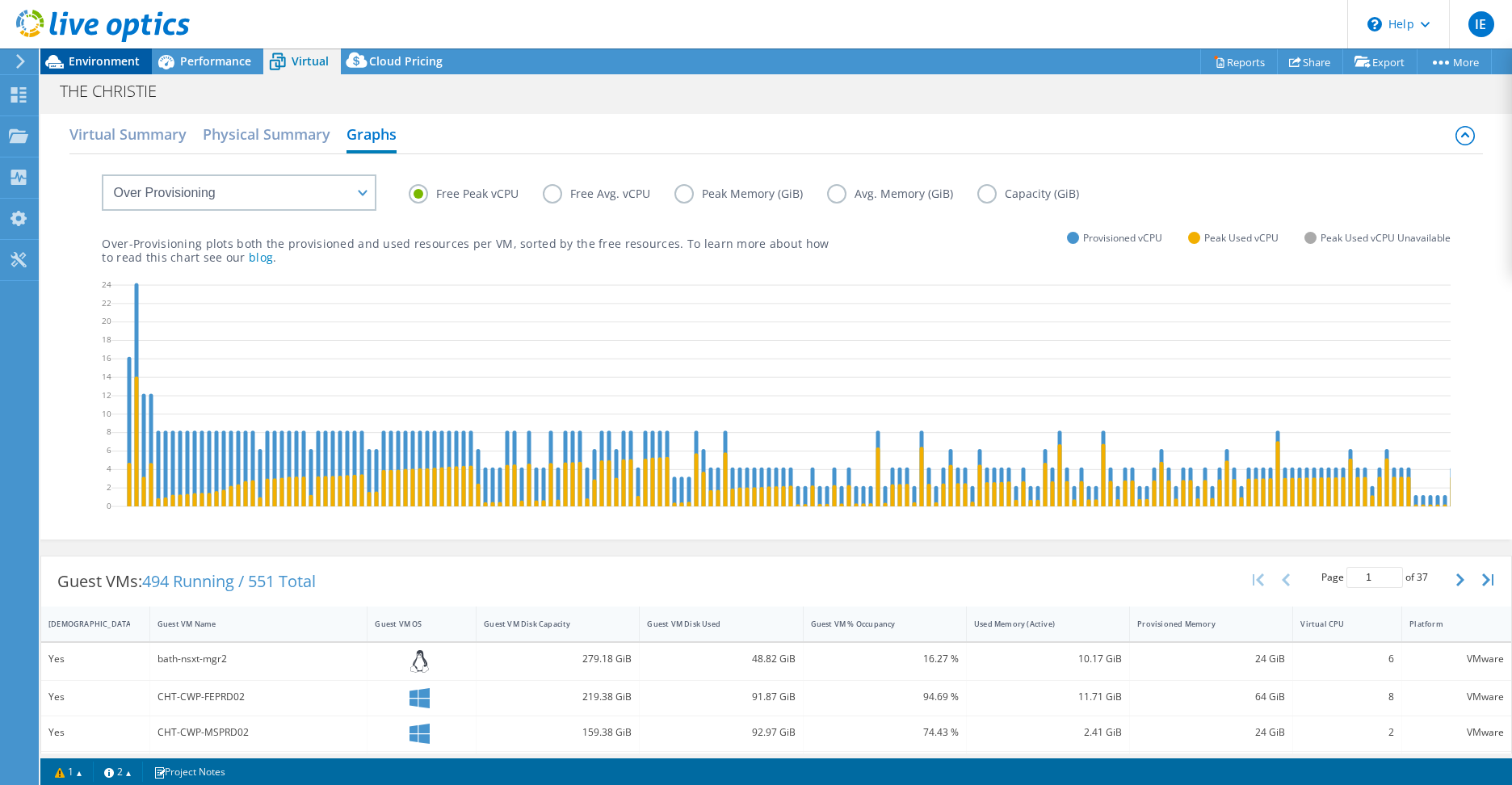
click at [108, 67] on span "Environment" at bounding box center [104, 61] width 71 height 15
